Goal: Complete application form

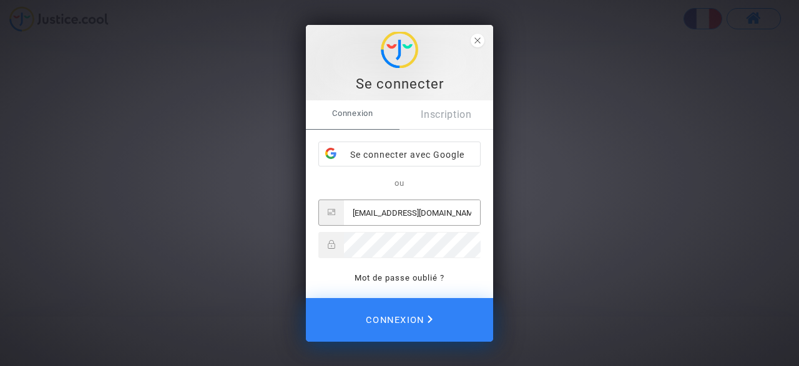
type input "[EMAIL_ADDRESS][DOMAIN_NAME]"
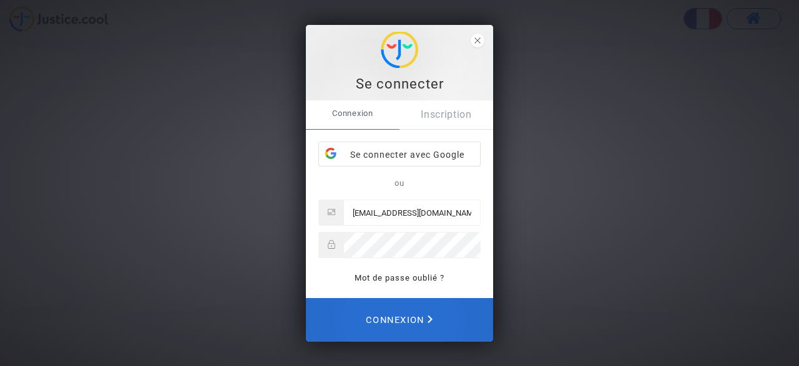
click at [407, 317] on span "Connexion" at bounding box center [399, 320] width 67 height 27
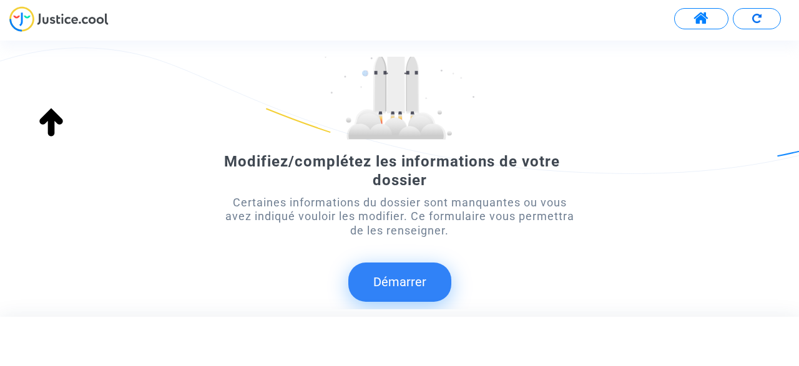
scroll to position [90, 0]
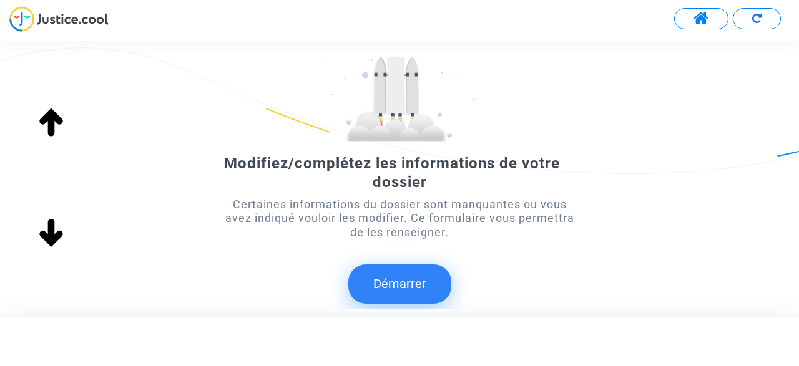
click at [395, 277] on button "Démarrer" at bounding box center [399, 284] width 103 height 39
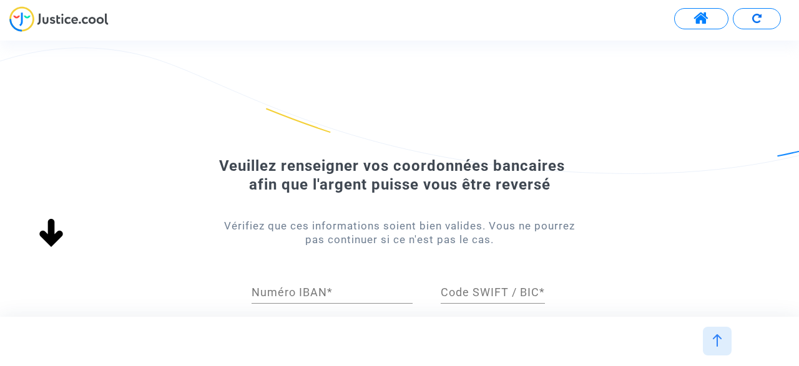
click at [348, 0] on button "Démarrer" at bounding box center [399, 8] width 103 height 39
click at [292, 293] on input "Numéro IBAN *" at bounding box center [332, 293] width 161 height 12
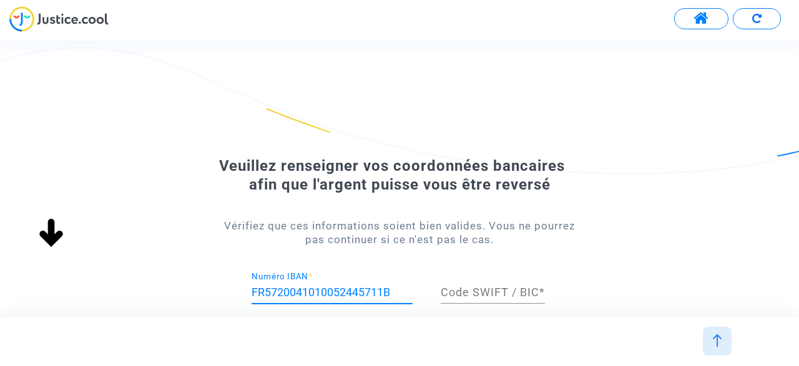
type input "FR5720041010052445711B"
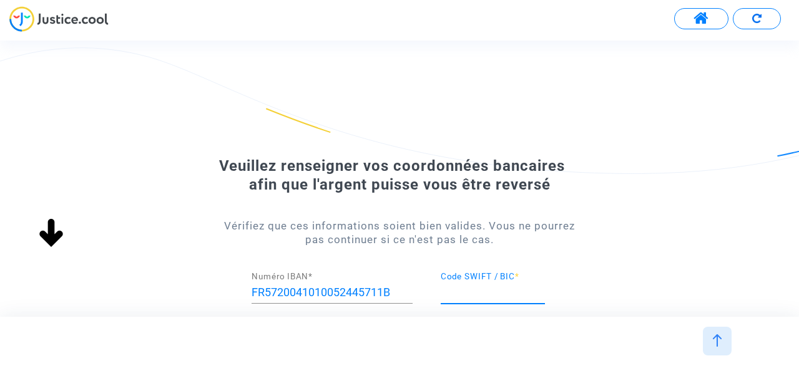
click at [474, 297] on input "Code SWIFT / BIC *" at bounding box center [493, 293] width 104 height 12
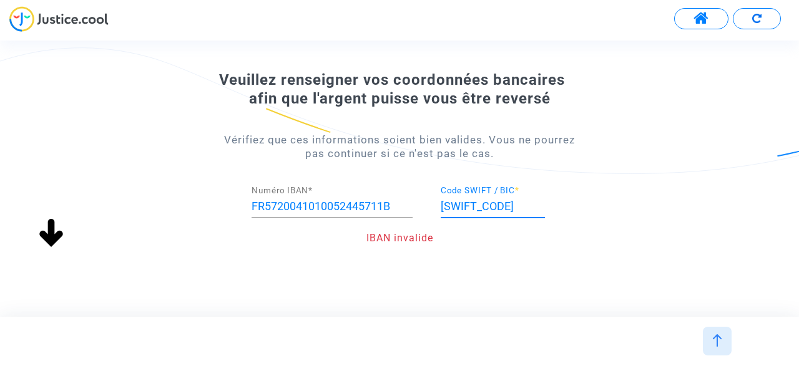
scroll to position [97, 0]
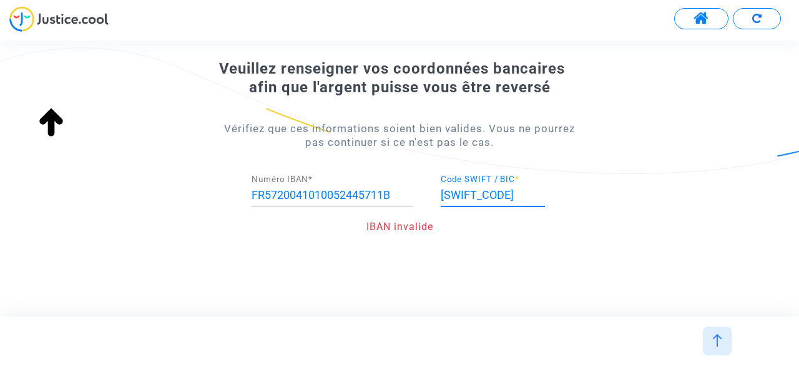
type input "PSSTFRPPLIL"
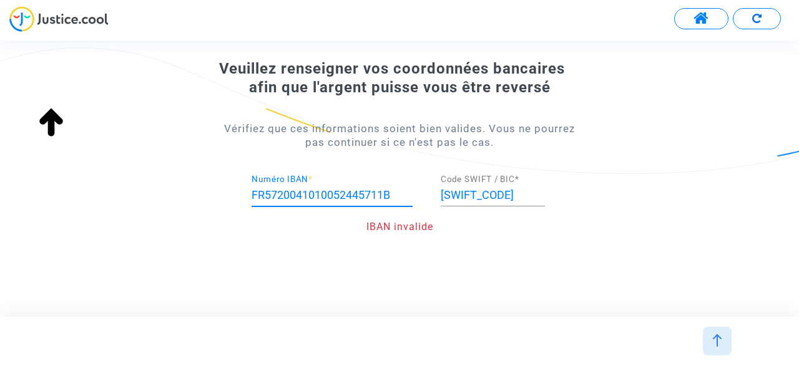
click at [403, 194] on input "FR5720041010052445711B" at bounding box center [332, 195] width 161 height 12
click at [454, 275] on div "Veuillez renseigner vos coordonnées bancaires afin que l'argent puisse vous êtr…" at bounding box center [399, 188] width 799 height 262
click at [396, 197] on input "FR5720041010052445711" at bounding box center [332, 195] width 161 height 12
click at [481, 264] on div "Veuillez renseigner vos coordonnées bancaires afin que l'argent puisse vous êtr…" at bounding box center [399, 188] width 799 height 262
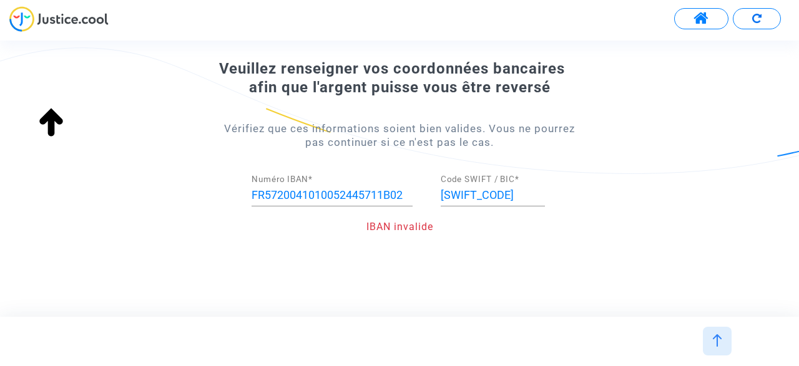
click at [481, 264] on div "Veuillez renseigner vos coordonnées bancaires afin que l'argent puisse vous êtr…" at bounding box center [399, 188] width 799 height 262
click at [408, 193] on input "FR5720041010052445711B02" at bounding box center [332, 195] width 161 height 12
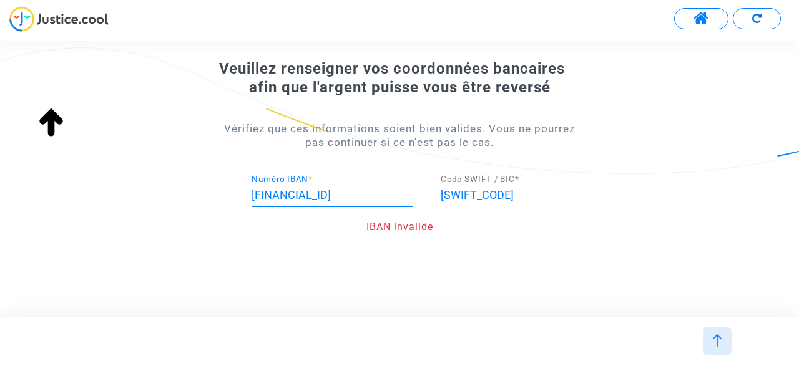
scroll to position [0, 10]
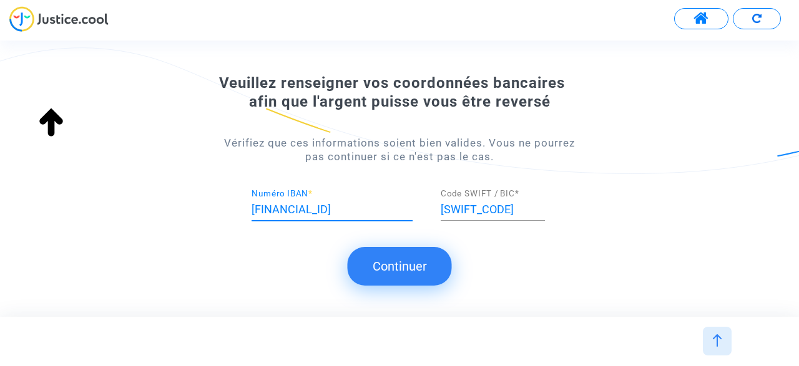
type input "FR5720041010052445711B02685"
click at [401, 263] on button "Continuer" at bounding box center [400, 266] width 104 height 39
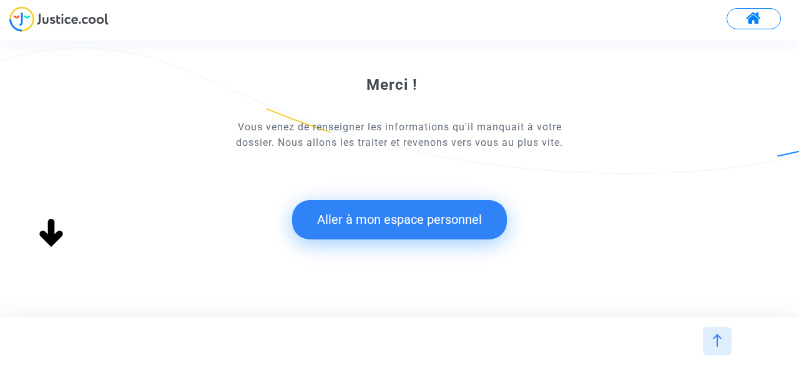
scroll to position [125, 0]
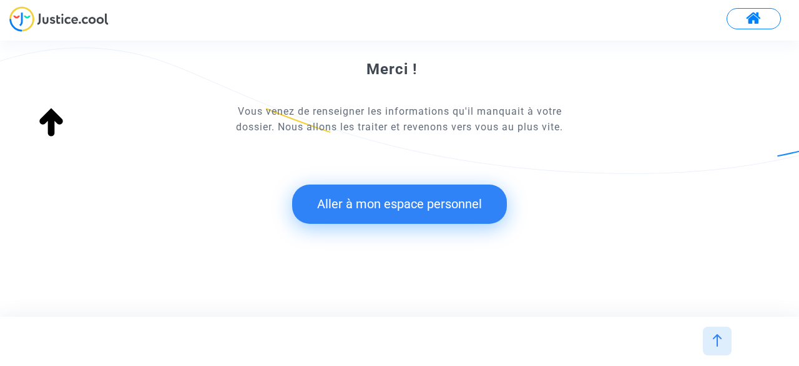
click at [380, 194] on button "Aller à mon espace personnel" at bounding box center [399, 204] width 215 height 39
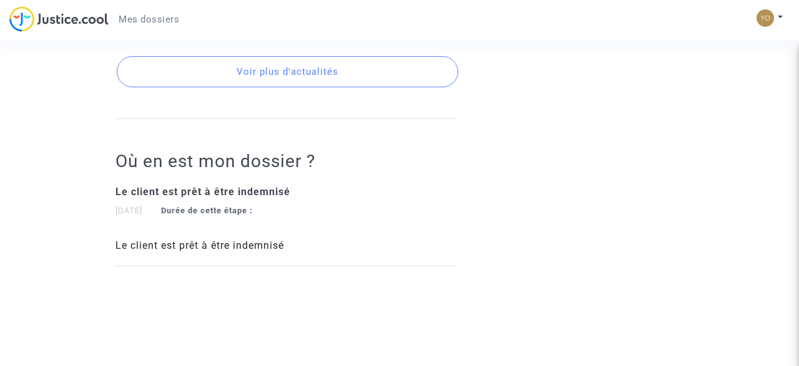
scroll to position [766, 0]
